Goal: Book appointment/travel/reservation

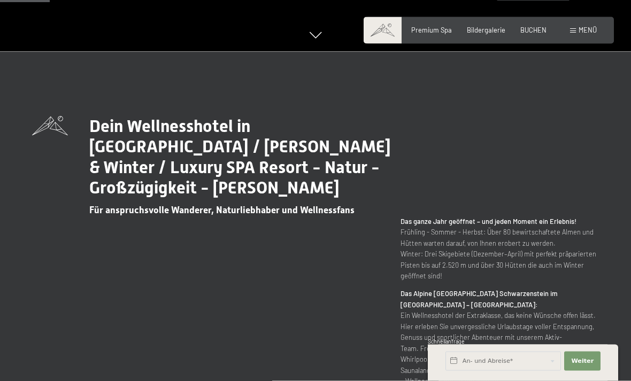
scroll to position [330, 0]
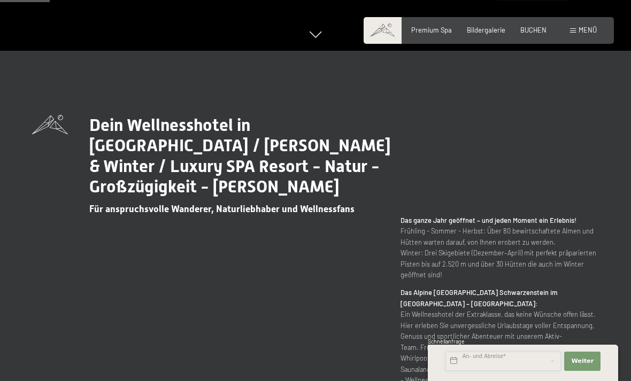
click at [490, 371] on input "text" at bounding box center [502, 361] width 115 height 19
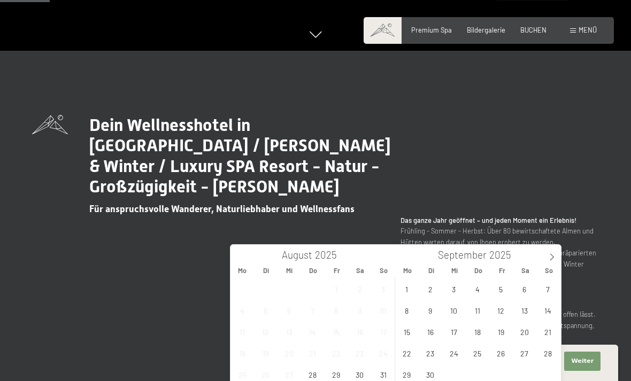
click at [551, 260] on icon at bounding box center [551, 256] width 7 height 7
click at [239, 258] on icon at bounding box center [239, 257] width 4 height 7
click at [523, 361] on span "27" at bounding box center [524, 353] width 21 height 21
click at [555, 260] on icon at bounding box center [551, 256] width 7 height 7
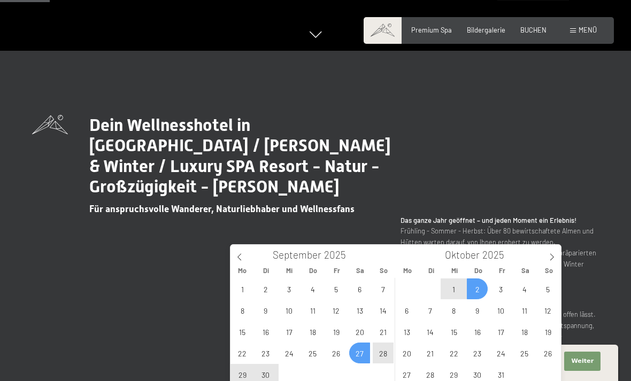
click at [478, 290] on span "2" at bounding box center [477, 288] width 21 height 21
type input "[DATE] - Do. [DATE]"
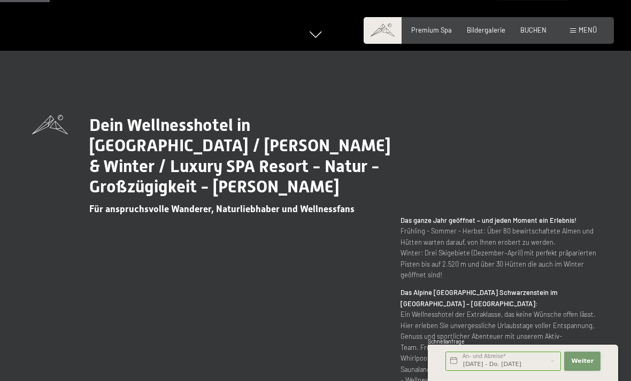
click at [593, 371] on button "Weiter Adressfelder ausblenden" at bounding box center [582, 361] width 36 height 19
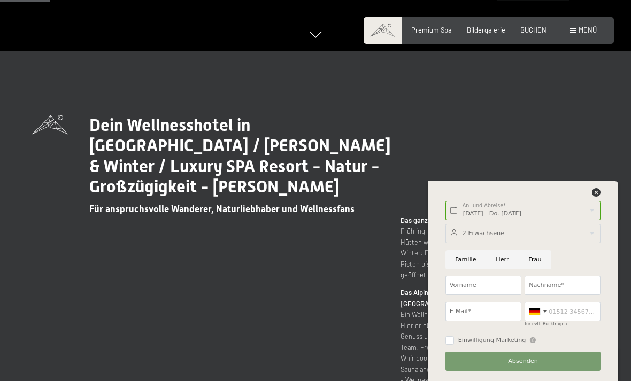
click at [464, 269] on input "Familie" at bounding box center [465, 259] width 41 height 19
radio input "true"
click at [488, 243] on div at bounding box center [522, 233] width 155 height 19
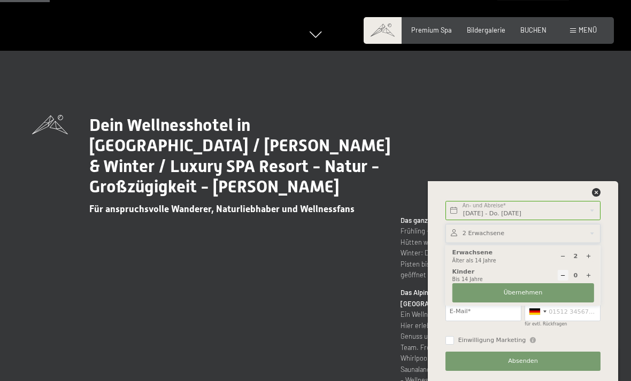
click at [589, 278] on icon at bounding box center [588, 276] width 6 height 6
type input "1"
select select
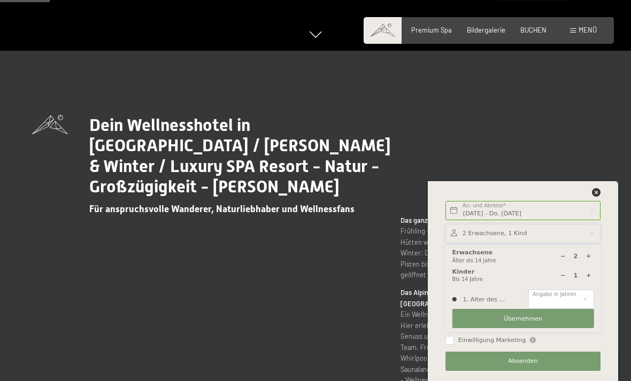
click at [588, 278] on icon at bounding box center [588, 276] width 6 height 6
type input "2"
select select
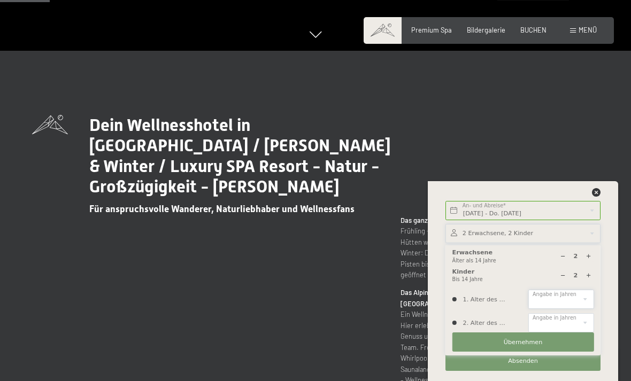
click at [548, 309] on select "0 1 2 3 4 5 6 7 8 9 10 11 12 13 14" at bounding box center [560, 299] width 65 height 19
click at [594, 197] on icon at bounding box center [596, 192] width 9 height 9
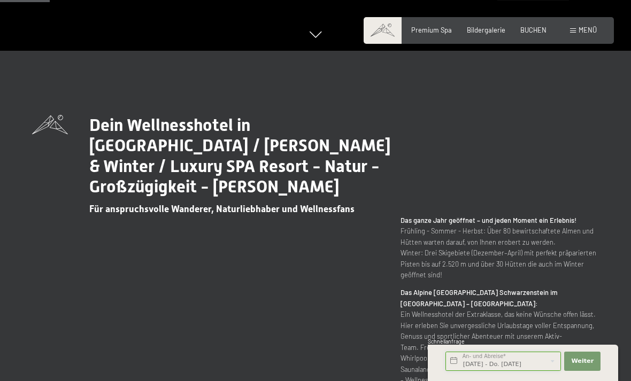
click at [517, 371] on input "[DATE] - Do. [DATE]" at bounding box center [502, 361] width 115 height 19
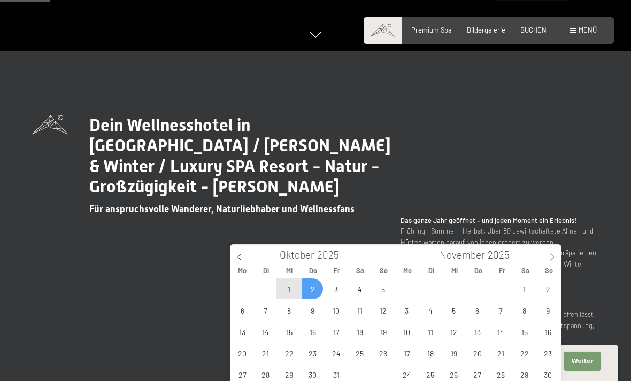
click at [589, 366] on span "Weiter" at bounding box center [582, 361] width 22 height 9
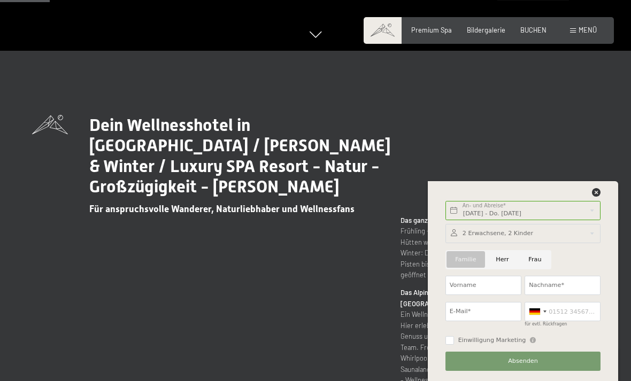
click at [497, 243] on div at bounding box center [522, 233] width 155 height 19
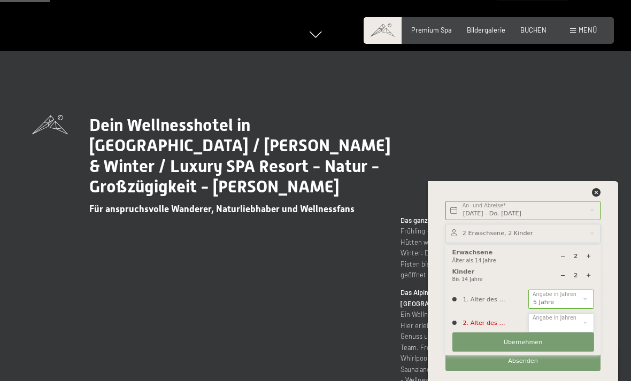
click at [564, 332] on select "0 1 2 3 4 5 6 7 8 9 10 11 12 13 14" at bounding box center [560, 322] width 65 height 19
click at [574, 309] on select "0 1 2 3 4 5 6 7 8 9 10 11 12 13 14" at bounding box center [560, 299] width 65 height 19
select select "13"
click at [576, 283] on div "2 Kinder Bis 14 Jahre" at bounding box center [523, 276] width 142 height 16
click at [463, 283] on div "2 Kinder Bis 14 Jahre" at bounding box center [523, 276] width 142 height 16
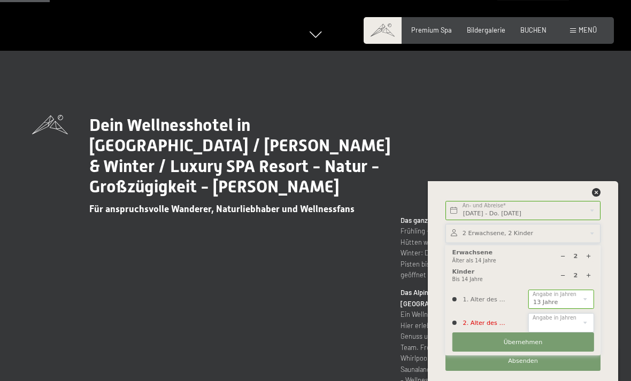
click at [548, 332] on select "0 1 2 3 4 5 6 7 8 9 10 11 12 13 14" at bounding box center [560, 322] width 65 height 19
click at [467, 332] on div "1. Alter des Kindes 0 1 2 3 4 5 6 7 8 9 10 11 12 13 14 Angabe in Jahren" at bounding box center [523, 322] width 142 height 19
click at [471, 283] on div "2 Kinder Bis 14 Jahre" at bounding box center [523, 276] width 142 height 16
click at [516, 243] on div at bounding box center [522, 233] width 155 height 19
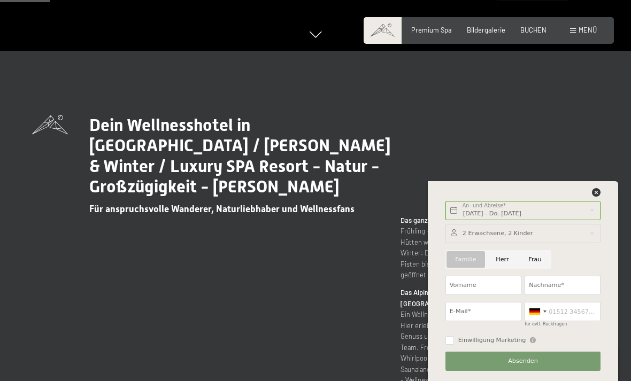
click at [499, 243] on div at bounding box center [522, 233] width 155 height 19
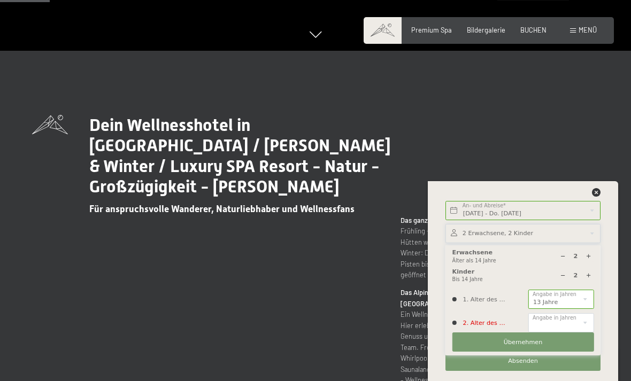
click at [560, 278] on icon at bounding box center [563, 276] width 6 height 6
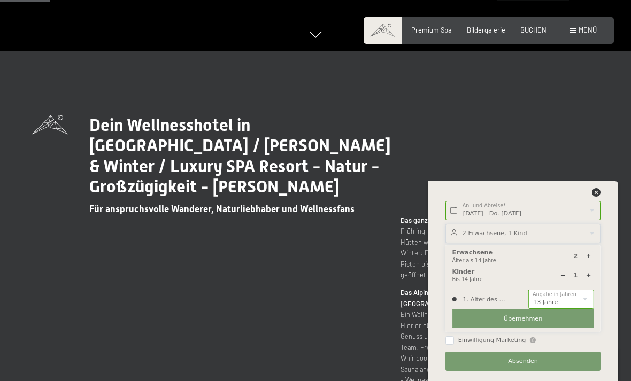
click at [561, 278] on icon at bounding box center [563, 276] width 6 height 6
type input "0"
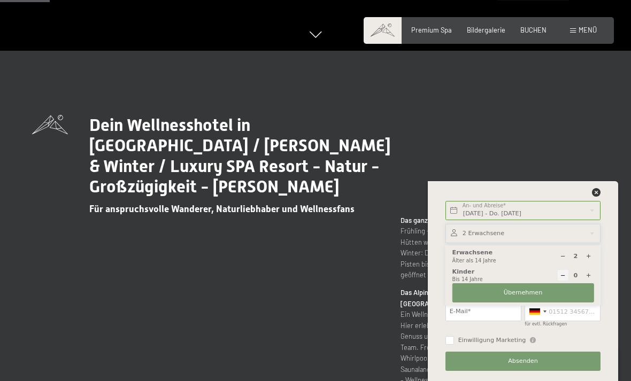
click at [592, 262] on div at bounding box center [588, 256] width 11 height 11
click at [591, 259] on icon at bounding box center [588, 256] width 6 height 6
type input "4"
click at [509, 297] on span "Übernehmen" at bounding box center [523, 293] width 39 height 9
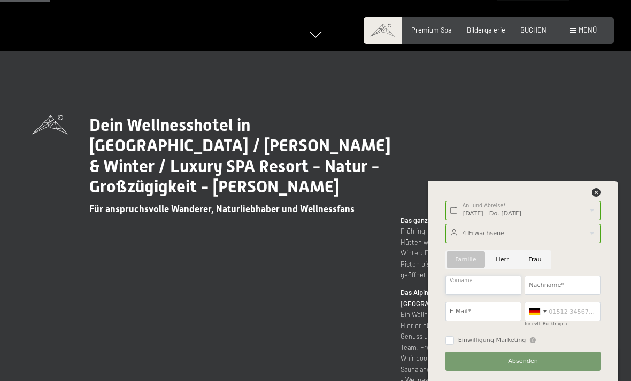
click at [480, 295] on input "Vorname" at bounding box center [483, 285] width 76 height 19
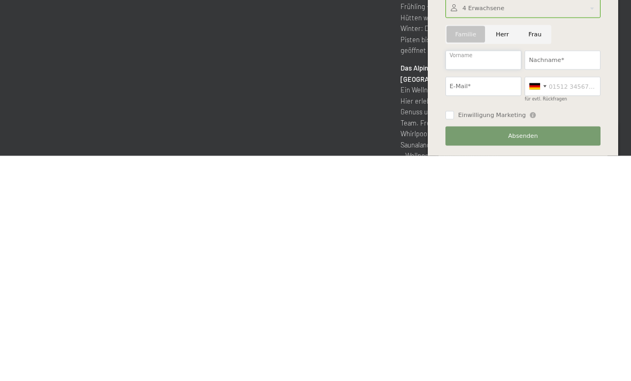
type input "C"
type input "[PERSON_NAME]"
type input "C"
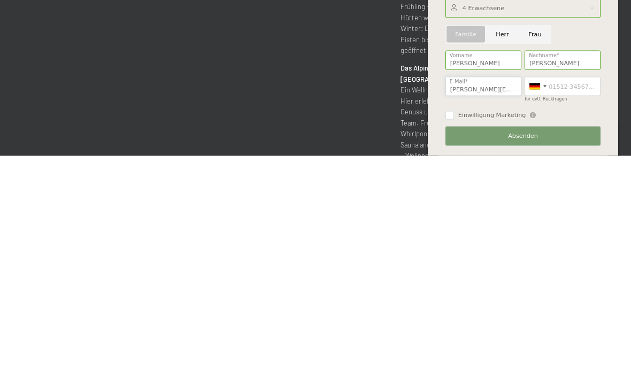
type input "[PERSON_NAME][EMAIL_ADDRESS][DOMAIN_NAME]"
click at [559, 302] on input "für evtl. Rückfragen" at bounding box center [562, 311] width 76 height 19
click at [535, 303] on div at bounding box center [537, 312] width 25 height 18
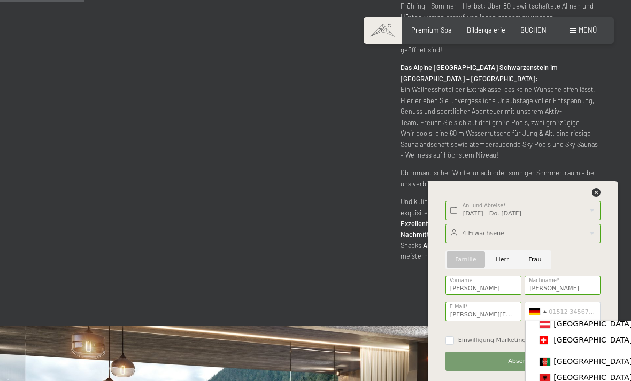
scroll to position [37, 0]
click at [566, 344] on span "[GEOGRAPHIC_DATA] ([GEOGRAPHIC_DATA])" at bounding box center [636, 339] width 166 height 9
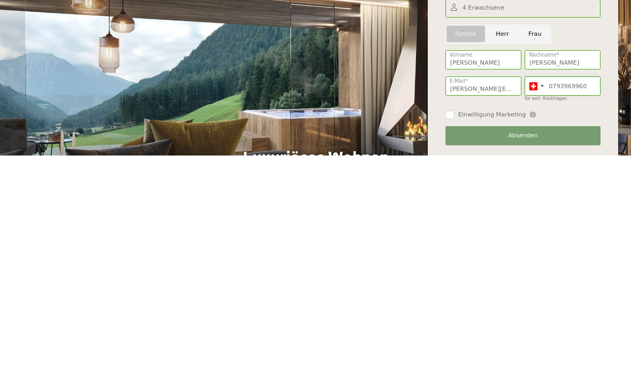
scroll to position [676, 0]
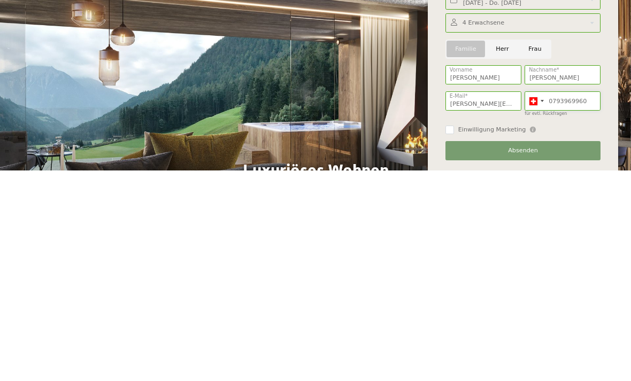
type input "0793969960"
click at [514, 357] on span "Absenden" at bounding box center [523, 361] width 30 height 9
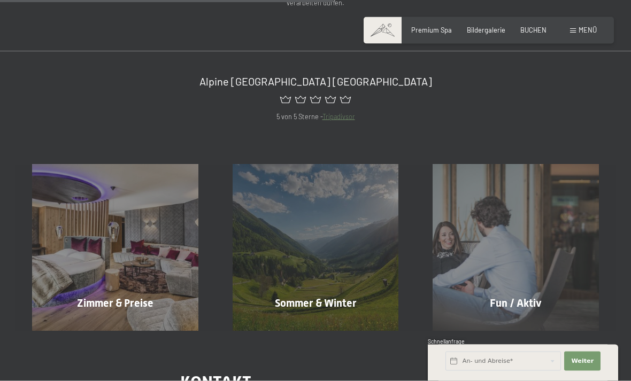
scroll to position [555, 0]
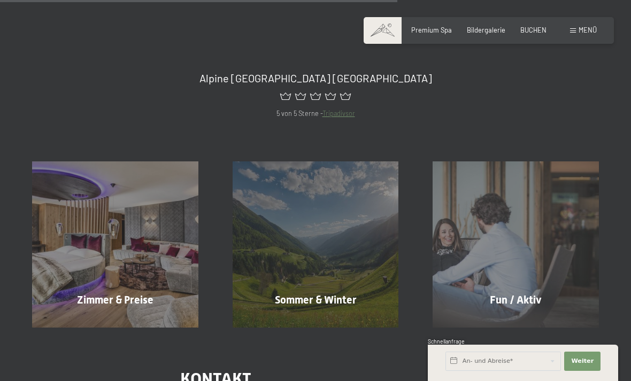
click at [159, 292] on div "Zimmer & Preise" at bounding box center [115, 299] width 200 height 15
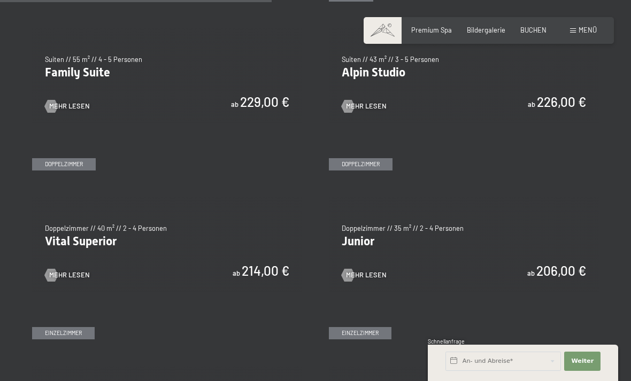
scroll to position [1101, 0]
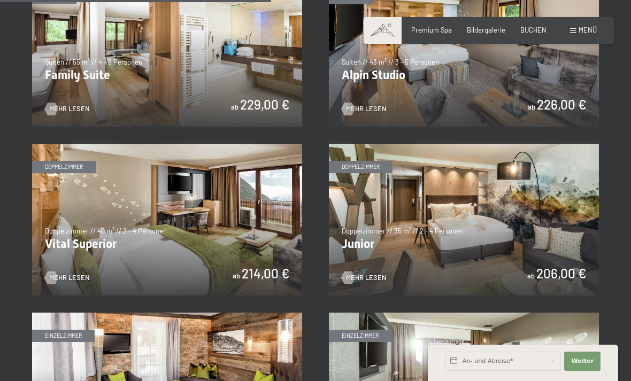
click at [510, 228] on img at bounding box center [464, 220] width 270 height 152
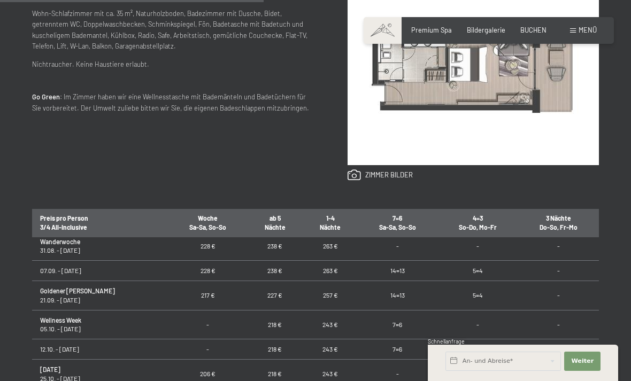
scroll to position [36, 0]
click at [247, 293] on td "227 €" at bounding box center [274, 296] width 55 height 29
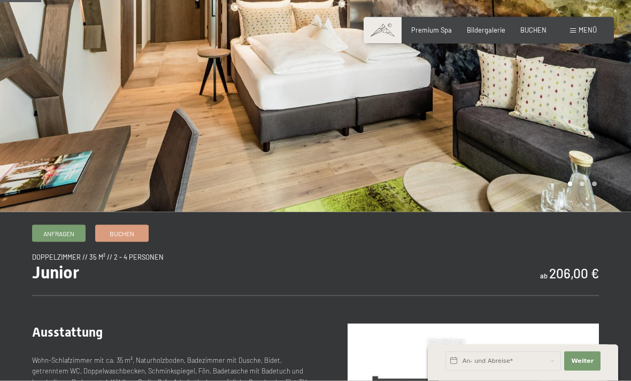
scroll to position [137, 0]
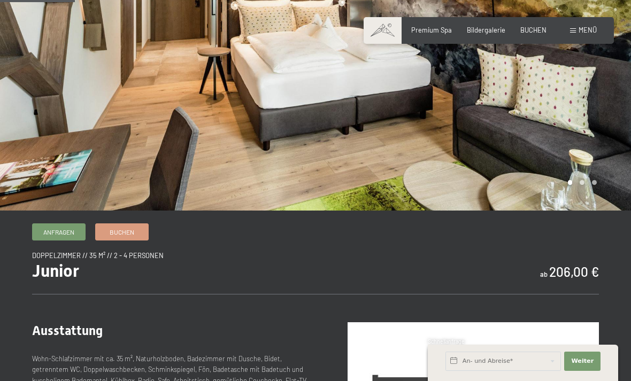
click at [59, 233] on span "Anfragen" at bounding box center [58, 232] width 31 height 9
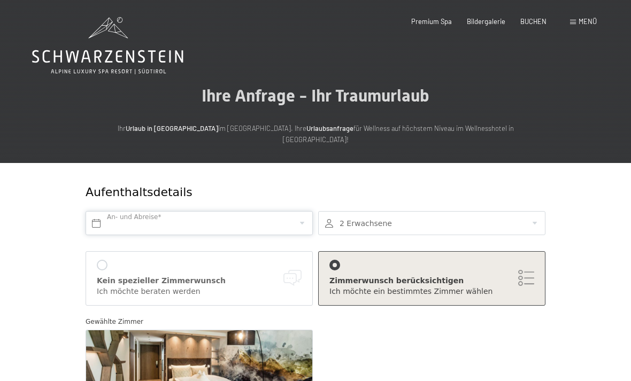
click at [167, 211] on input "text" at bounding box center [199, 223] width 227 height 24
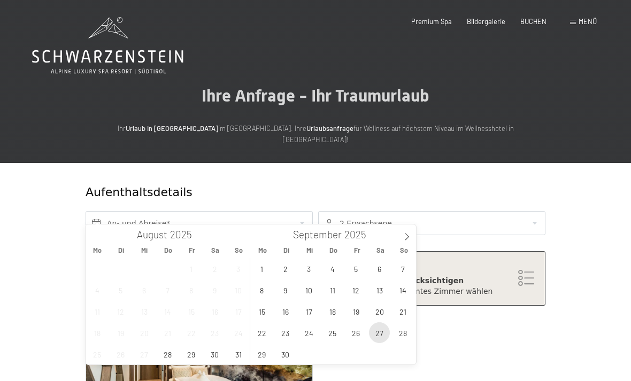
click at [378, 337] on span "27" at bounding box center [379, 332] width 21 height 21
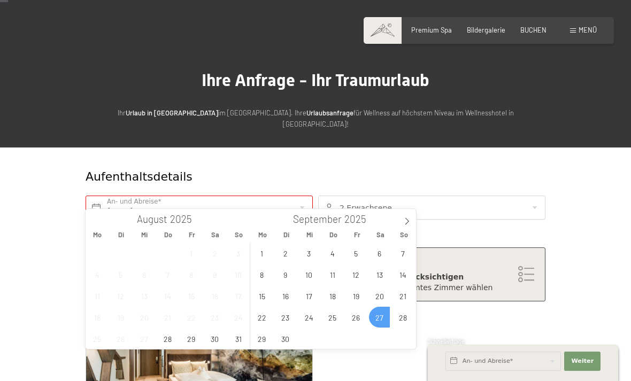
scroll to position [16, 0]
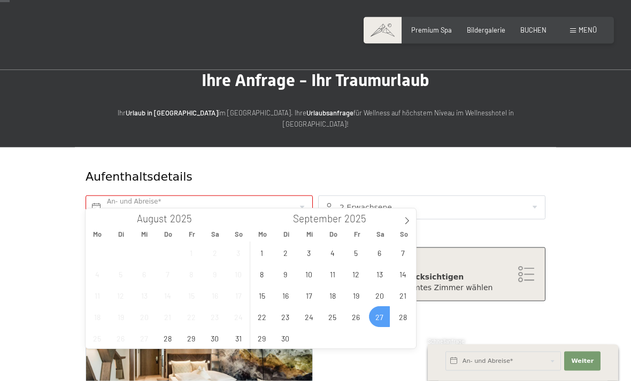
click at [405, 224] on icon at bounding box center [406, 221] width 7 height 7
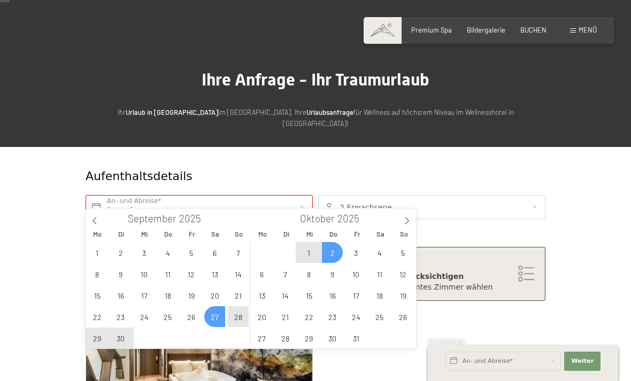
click at [336, 254] on span "2" at bounding box center [332, 252] width 21 height 21
type input "[DATE] - Do. [DATE]"
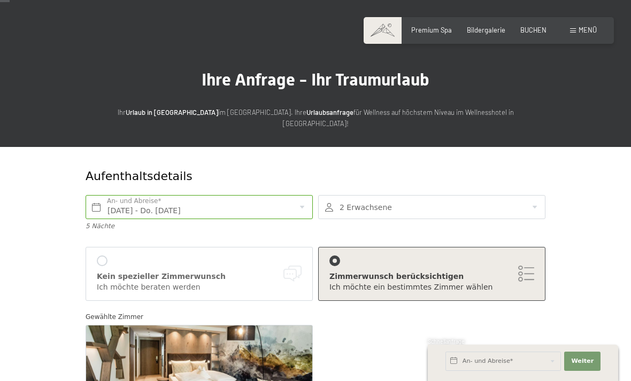
click at [362, 199] on div at bounding box center [431, 207] width 227 height 24
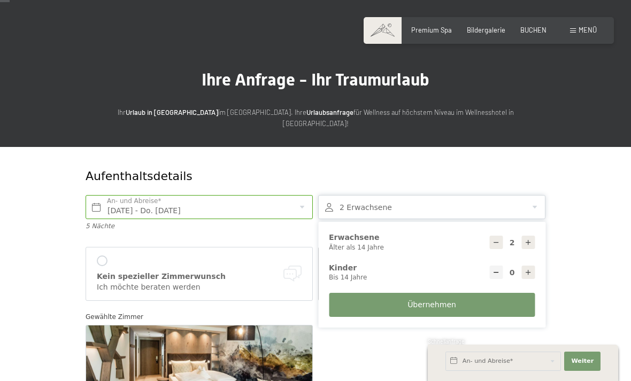
click at [533, 236] on div at bounding box center [527, 242] width 13 height 13
click at [532, 236] on div at bounding box center [527, 242] width 13 height 13
type input "4"
click at [439, 297] on button "Übernehmen" at bounding box center [432, 305] width 206 height 24
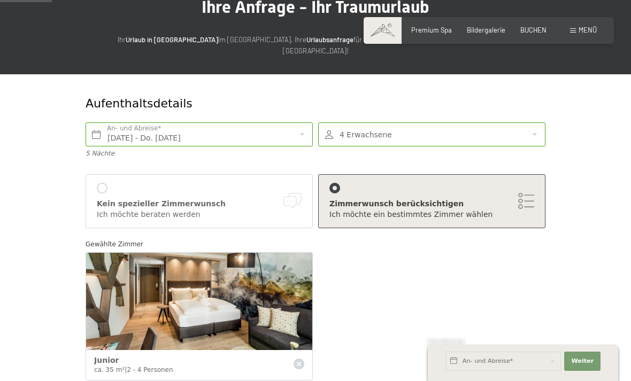
scroll to position [88, 0]
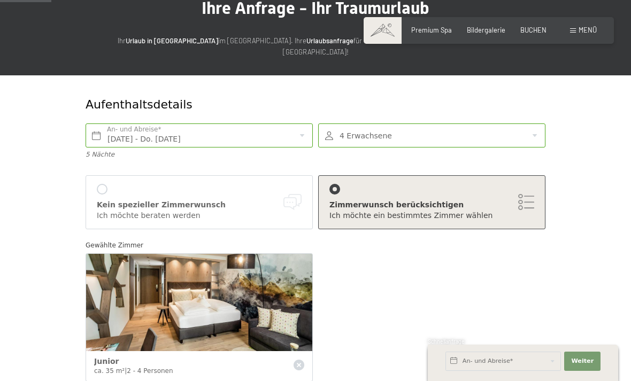
click at [345, 184] on div "[PERSON_NAME] berücksichtigen Ich möchte ein bestimmtes [PERSON_NAME] [PERSON_N…" at bounding box center [431, 202] width 205 height 37
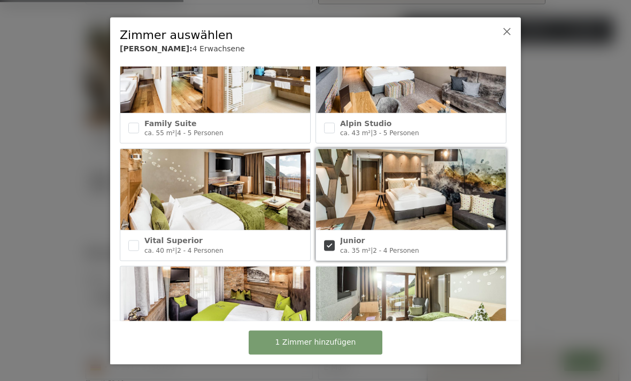
scroll to position [380, 0]
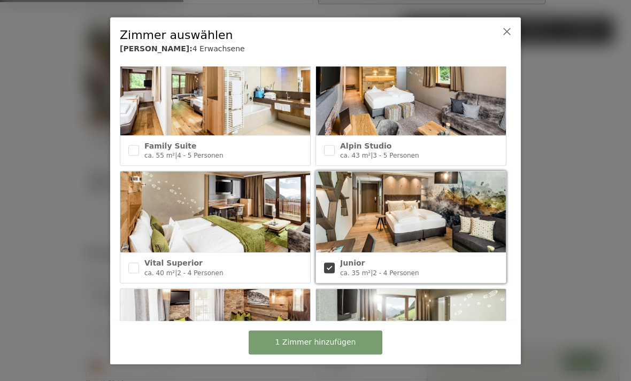
click at [135, 264] on input "checkbox" at bounding box center [133, 267] width 11 height 11
checkbox input "true"
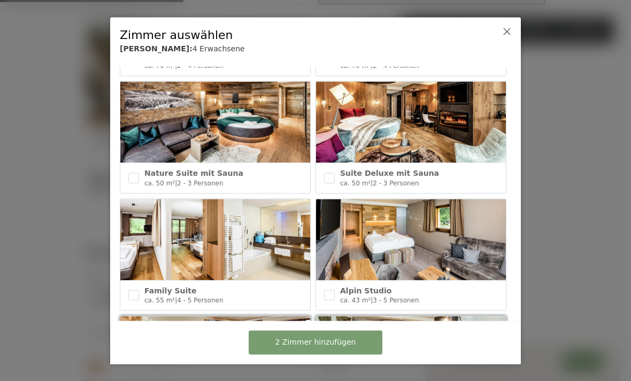
scroll to position [234, 0]
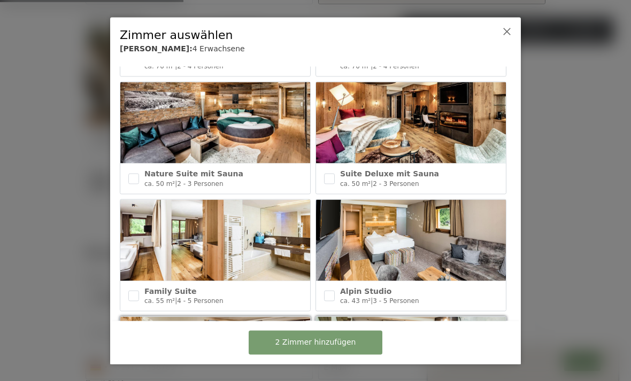
click at [322, 348] on span "2 Zimmer hinzufügen" at bounding box center [315, 342] width 81 height 11
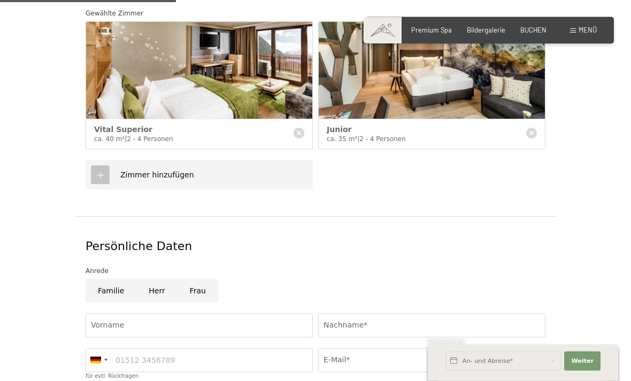
scroll to position [374, 0]
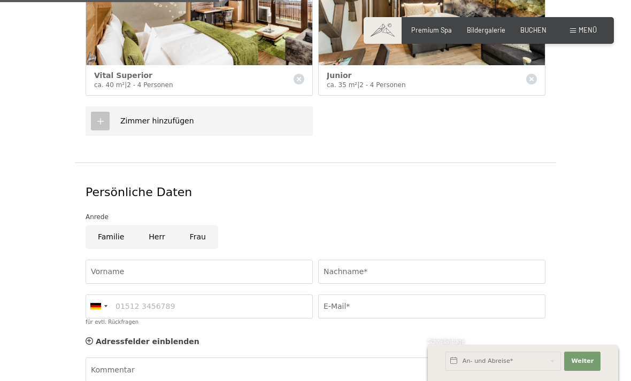
click at [107, 226] on input "Familie" at bounding box center [111, 237] width 51 height 24
radio input "true"
click at [110, 260] on input "Vorname" at bounding box center [199, 272] width 227 height 24
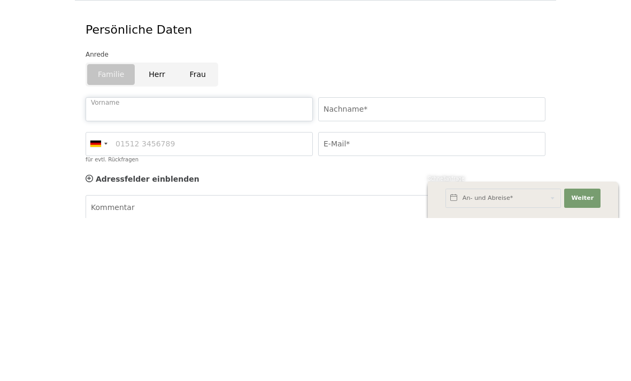
type input "[PERSON_NAME]"
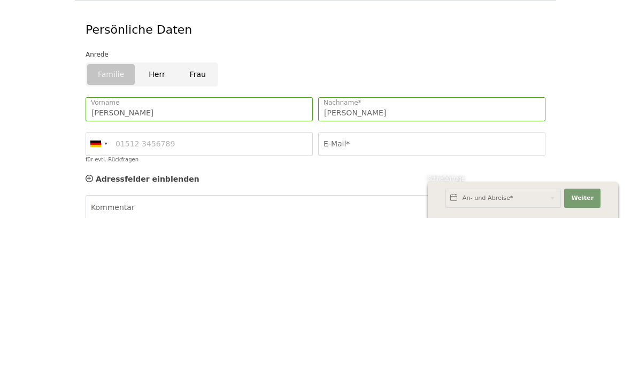
click at [95, 304] on div at bounding box center [95, 307] width 11 height 6
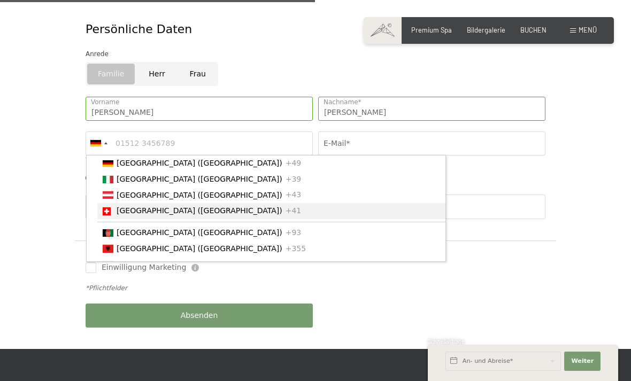
click at [118, 206] on span "[GEOGRAPHIC_DATA] ([GEOGRAPHIC_DATA])" at bounding box center [200, 210] width 166 height 9
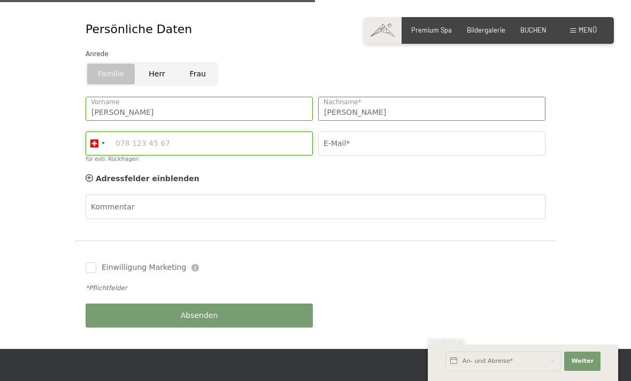
scroll to position [536, 0]
type input "0793969960"
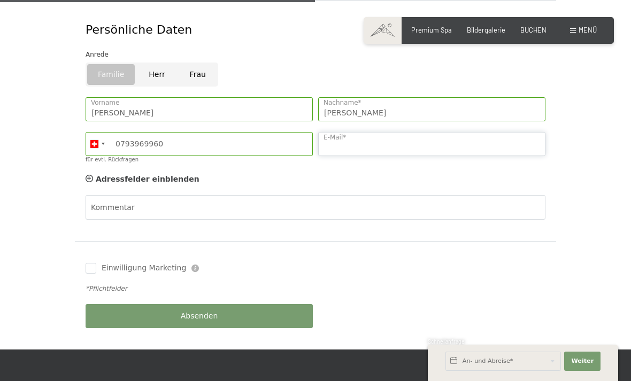
click at [332, 132] on input "E-Mail*" at bounding box center [431, 144] width 227 height 24
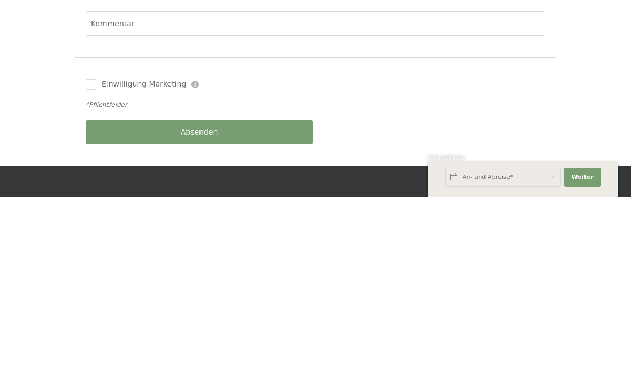
type input "[PERSON_NAME][EMAIL_ADDRESS][DOMAIN_NAME]"
click at [198, 299] on div "Absenden" at bounding box center [199, 316] width 233 height 35
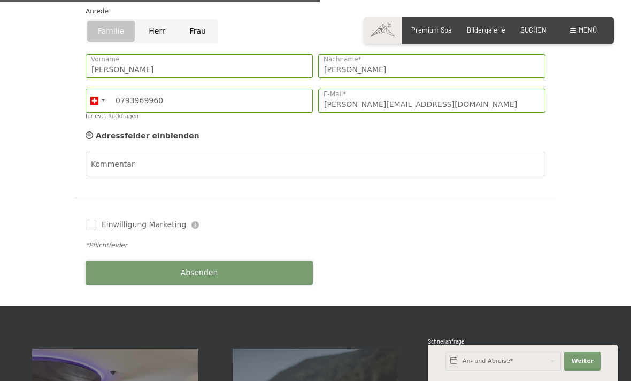
scroll to position [582, 0]
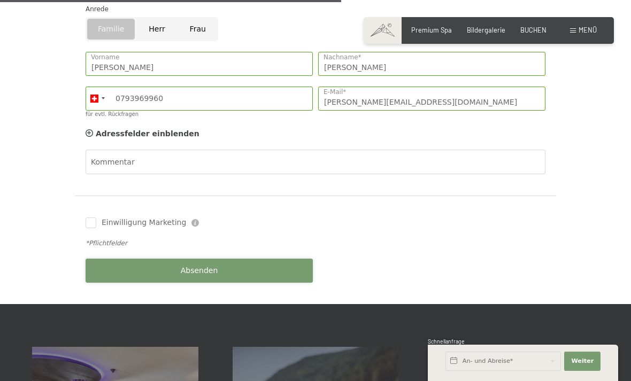
click at [198, 266] on span "Absenden" at bounding box center [199, 271] width 37 height 11
